Goal: Find specific page/section: Find specific page/section

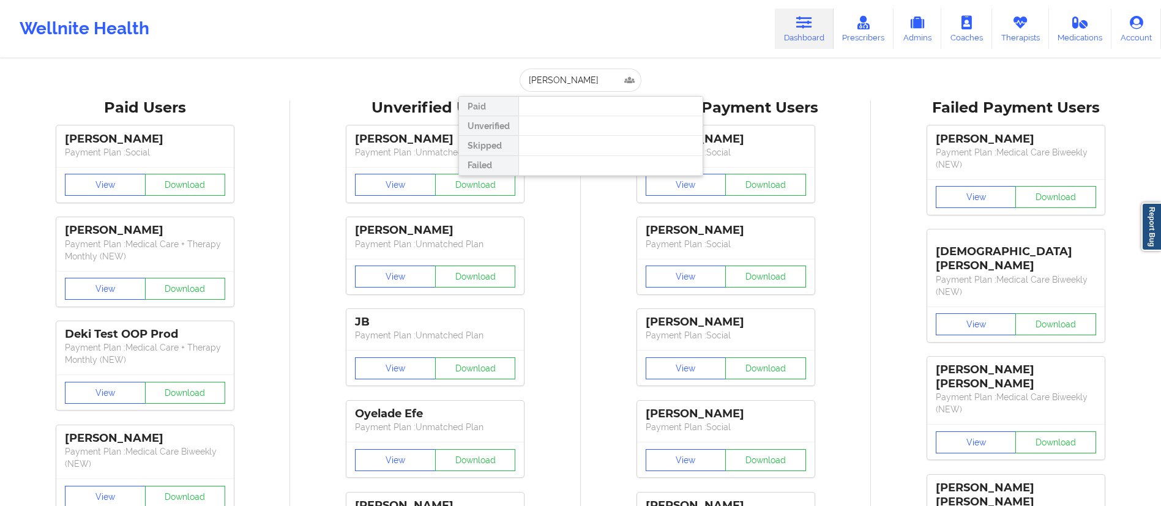
type input "[PERSON_NAME]"
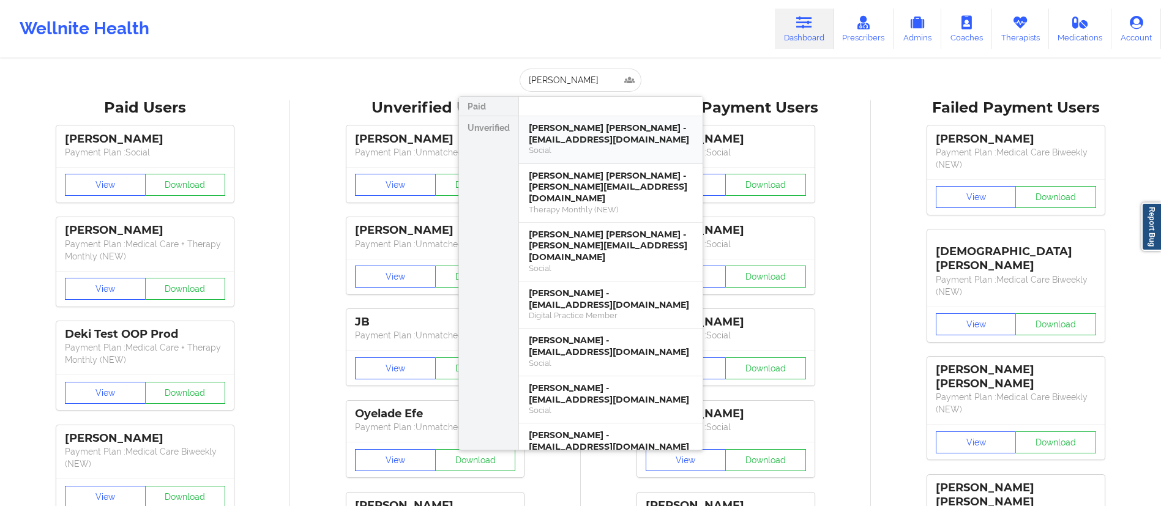
click at [579, 132] on div "[PERSON_NAME] [PERSON_NAME] - [EMAIL_ADDRESS][DOMAIN_NAME]" at bounding box center [611, 133] width 164 height 23
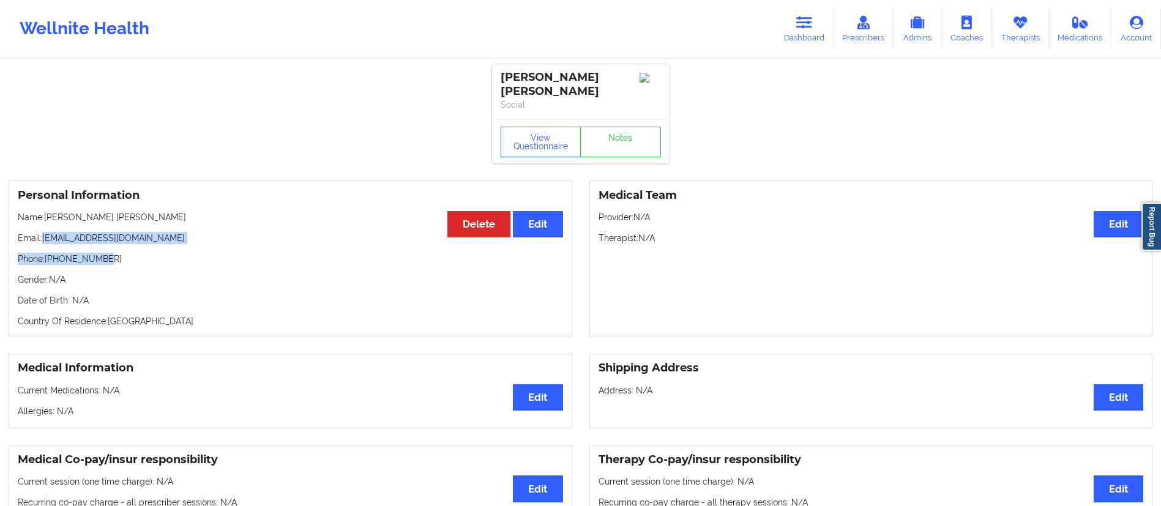
drag, startPoint x: 45, startPoint y: 229, endPoint x: 201, endPoint y: 238, distance: 156.9
click at [201, 239] on div "Personal Information Edit Delete Name: [PERSON_NAME] [PERSON_NAME] Email: [EMAI…" at bounding box center [290, 258] width 563 height 156
drag, startPoint x: 814, startPoint y: 27, endPoint x: 736, endPoint y: 43, distance: 79.9
click at [814, 27] on link "Dashboard" at bounding box center [804, 29] width 59 height 40
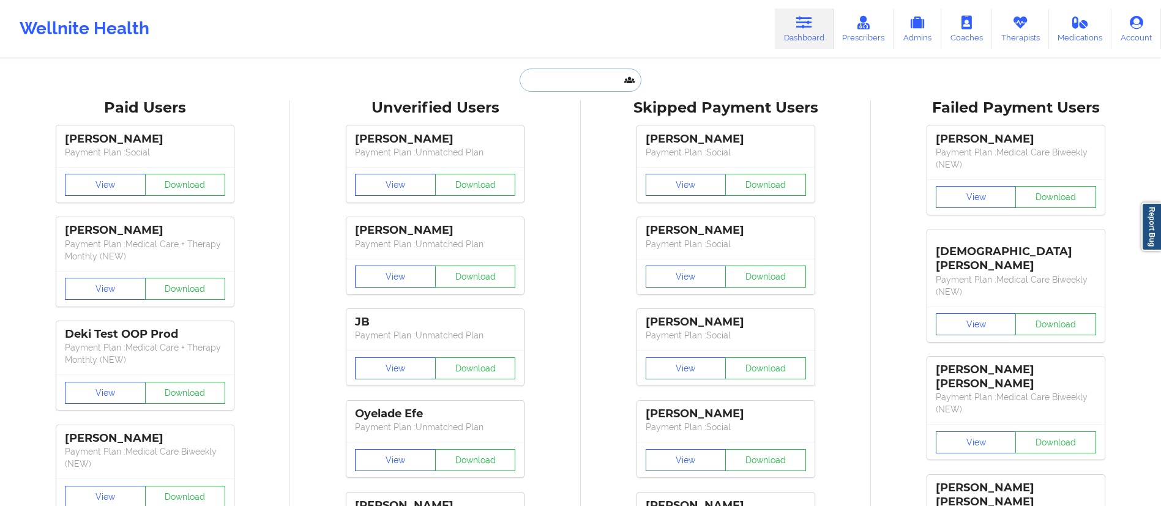
click at [556, 79] on input "text" at bounding box center [579, 80] width 121 height 23
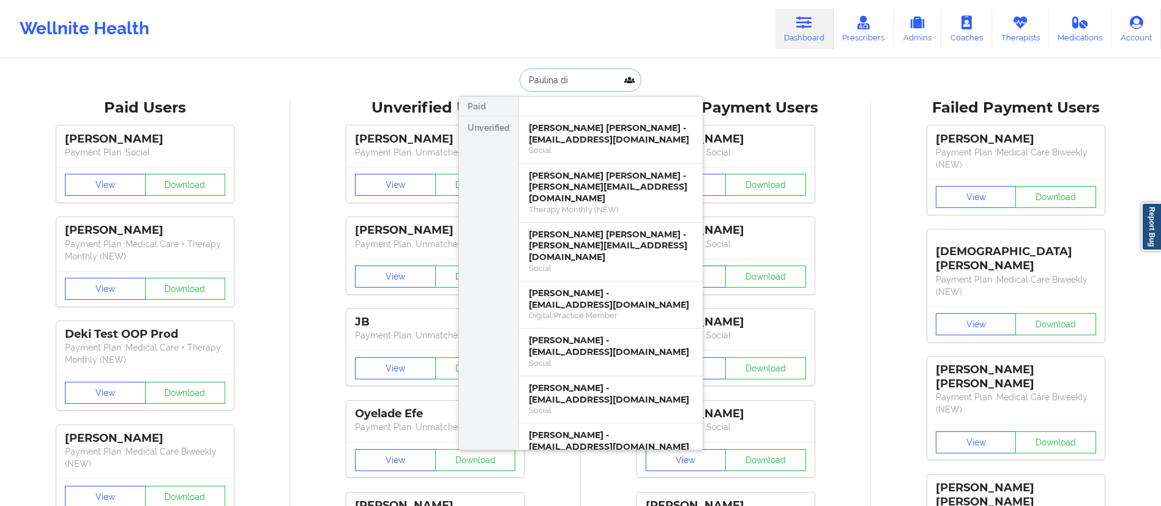
type input "[PERSON_NAME]"
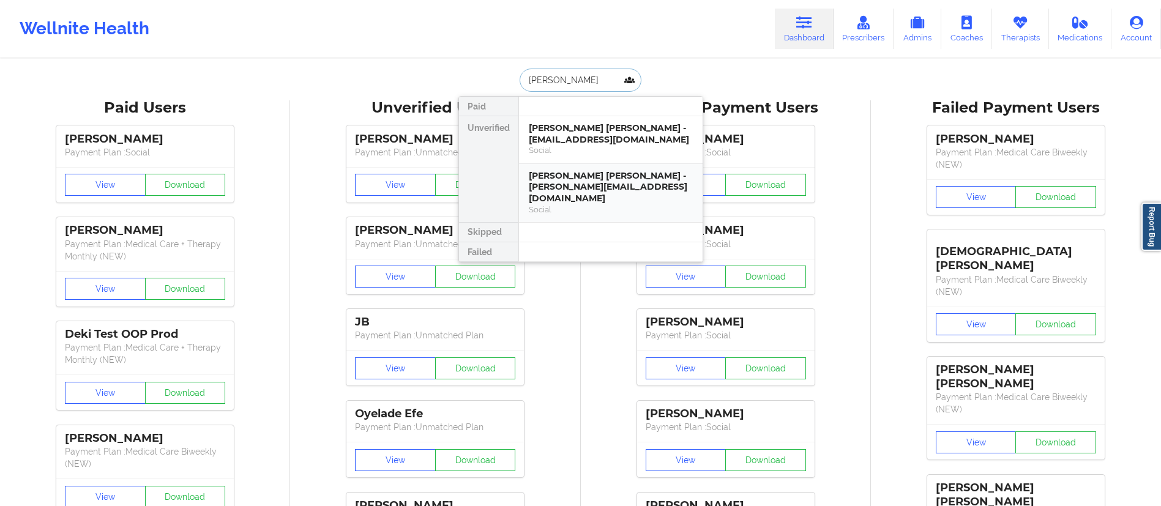
click at [566, 183] on div "[PERSON_NAME] [PERSON_NAME] - [PERSON_NAME][EMAIL_ADDRESS][DOMAIN_NAME]" at bounding box center [611, 187] width 164 height 34
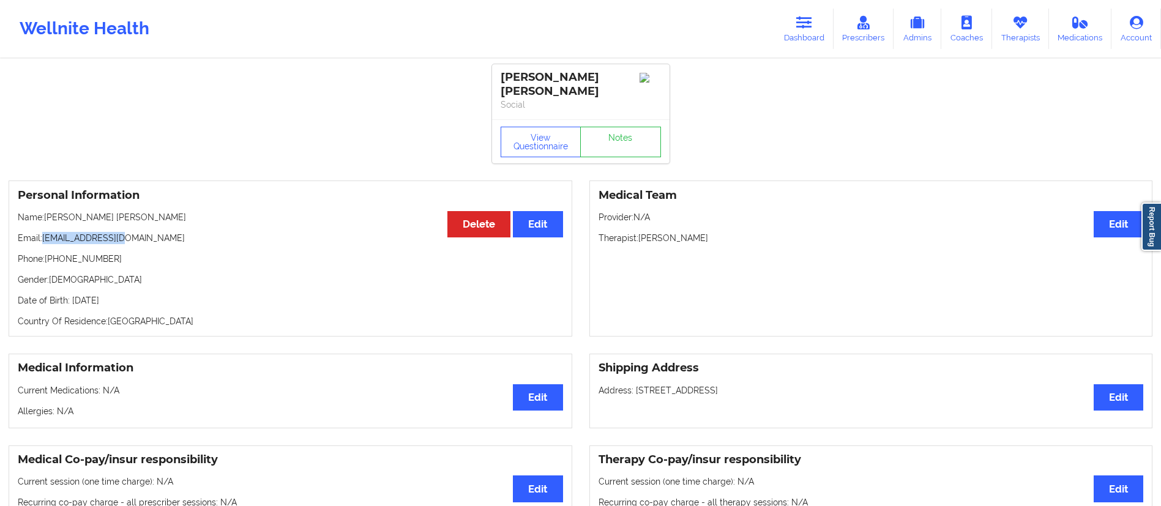
drag, startPoint x: 45, startPoint y: 231, endPoint x: 158, endPoint y: 231, distance: 113.2
click at [158, 232] on p "Email: [EMAIL_ADDRESS][DOMAIN_NAME]" at bounding box center [290, 238] width 545 height 12
copy p "[EMAIL_ADDRESS][DOMAIN_NAME]"
